Goal: Task Accomplishment & Management: Use online tool/utility

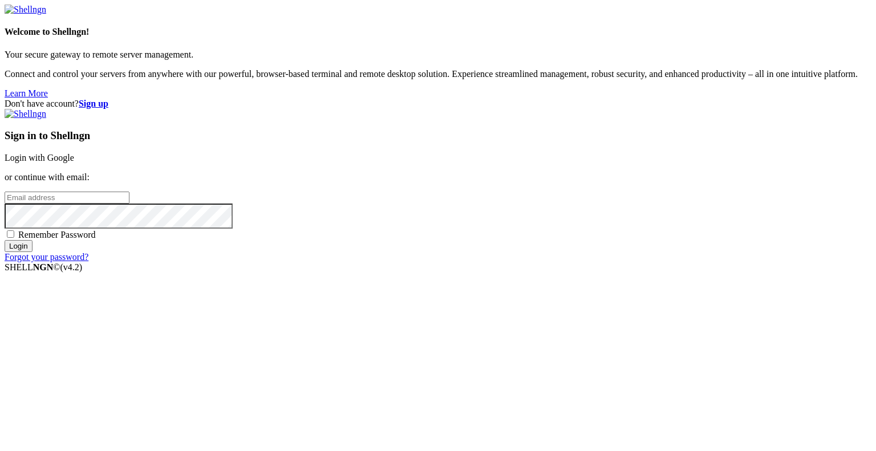
click at [129, 204] on input "email" at bounding box center [67, 198] width 125 height 12
click at [5, 202] on protonpass-control-79f4 at bounding box center [5, 197] width 0 height 10
type input "[EMAIL_ADDRESS][DOMAIN_NAME]"
click at [33, 252] on input "Login" at bounding box center [19, 246] width 28 height 12
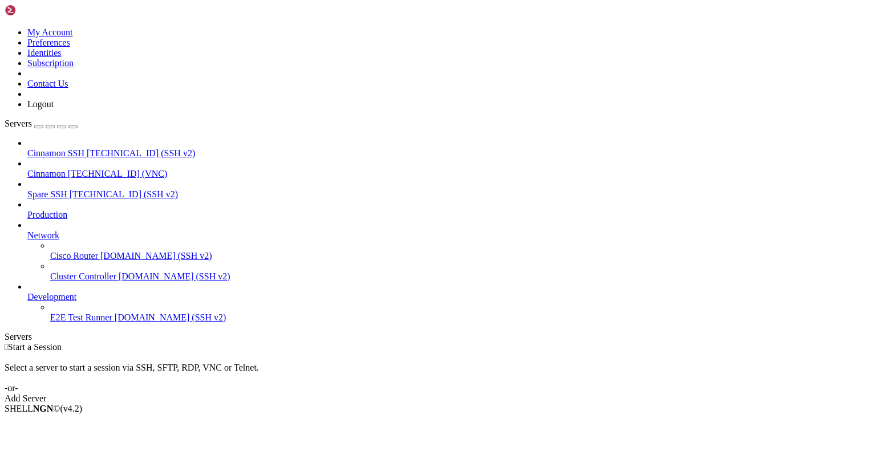
click at [66, 169] on span "Cinnamon" at bounding box center [46, 174] width 38 height 10
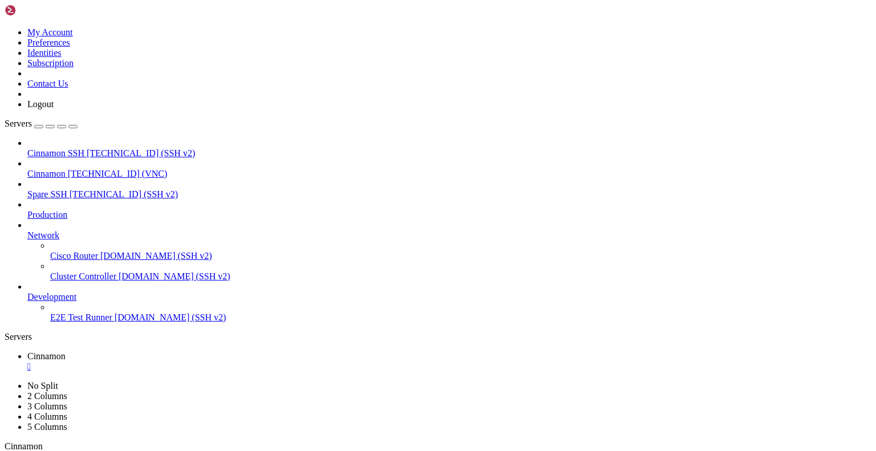
click at [151, 450] on div "" at bounding box center [149, 457] width 3 height 9
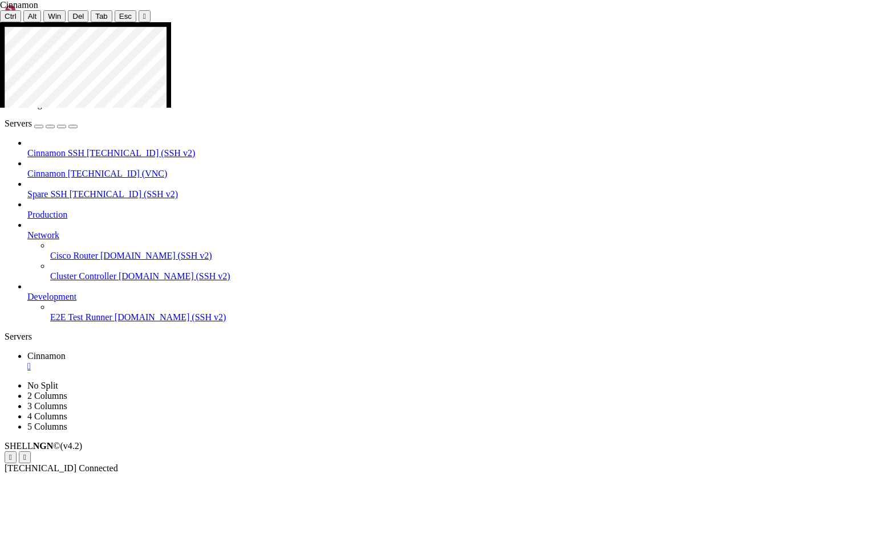
drag, startPoint x: 460, startPoint y: 430, endPoint x: 404, endPoint y: 426, distance: 56.0
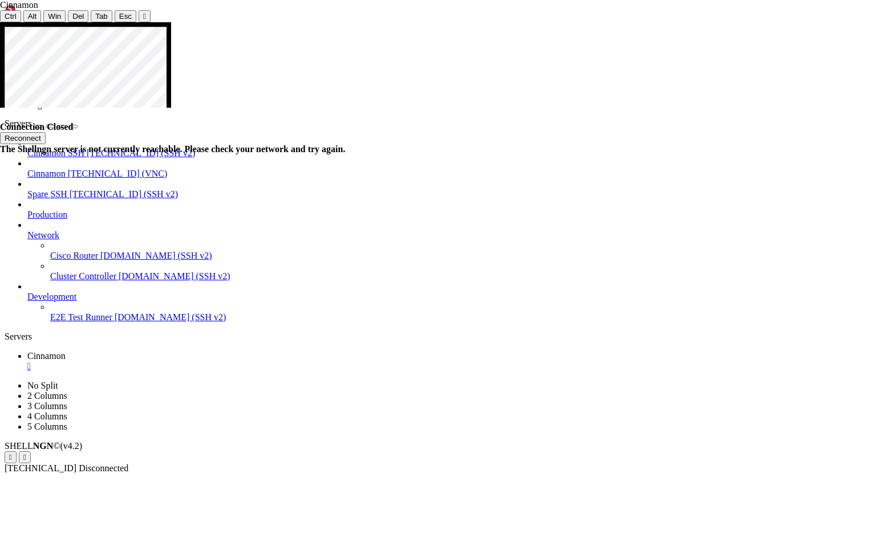
click at [46, 135] on button "Reconnect" at bounding box center [23, 138] width 46 height 12
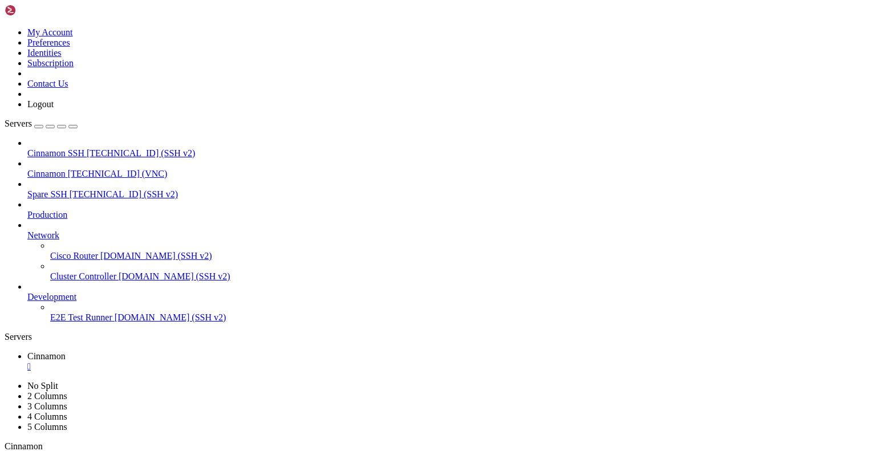
click at [209, 362] on div "" at bounding box center [449, 367] width 844 height 10
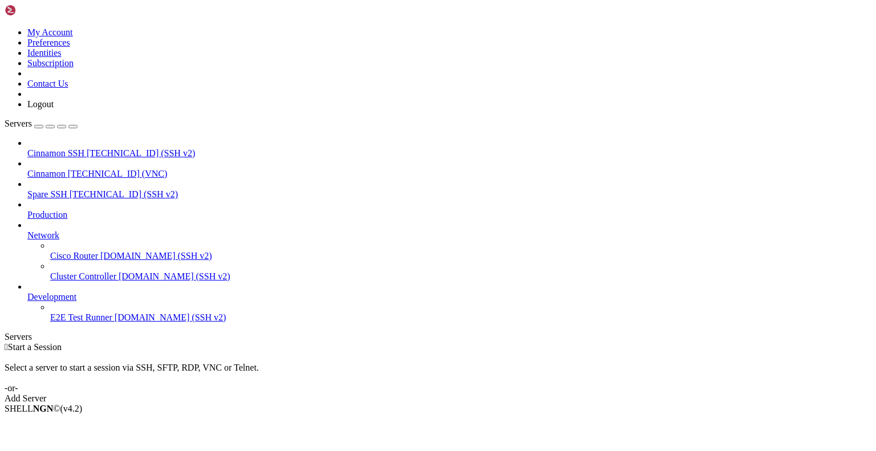
click at [5, 27] on icon at bounding box center [5, 27] width 0 height 0
click at [54, 109] on link "Logout" at bounding box center [40, 104] width 26 height 10
